Goal: Find specific page/section: Find specific page/section

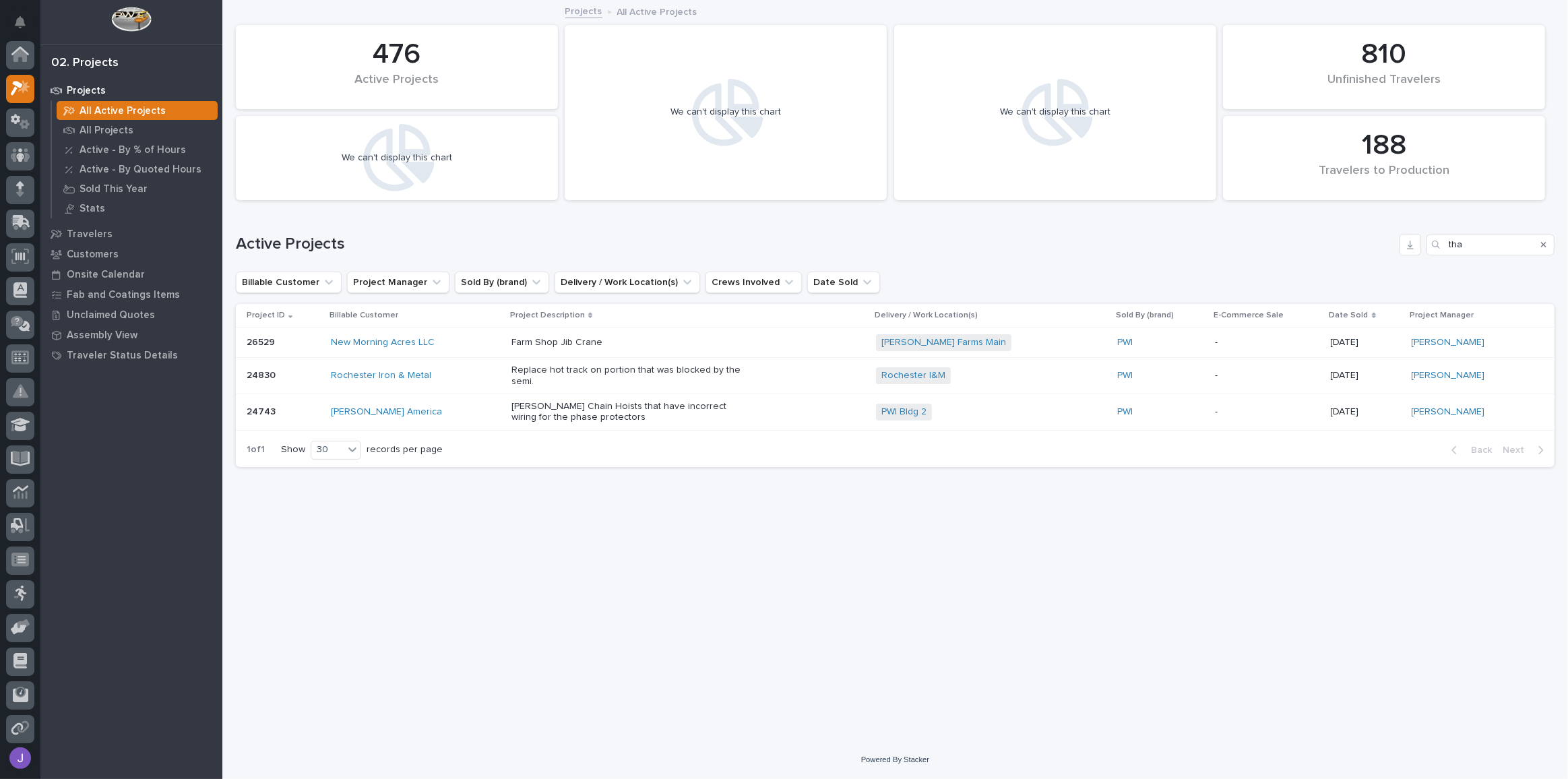
scroll to position [33, 0]
click at [1475, 245] on input "tha" at bounding box center [1491, 244] width 128 height 21
type input "t"
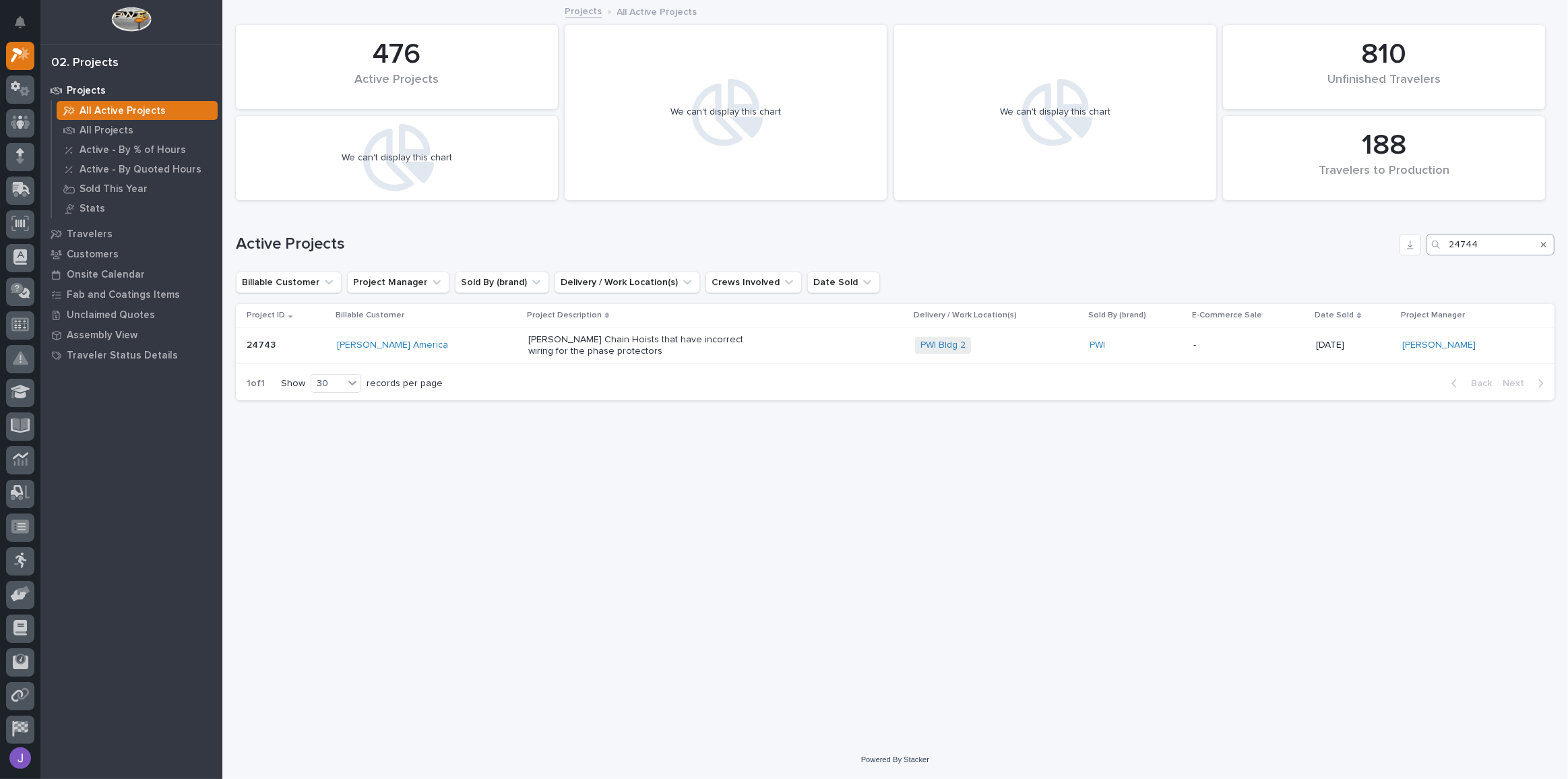
type input "24744"
